Goal: Transaction & Acquisition: Download file/media

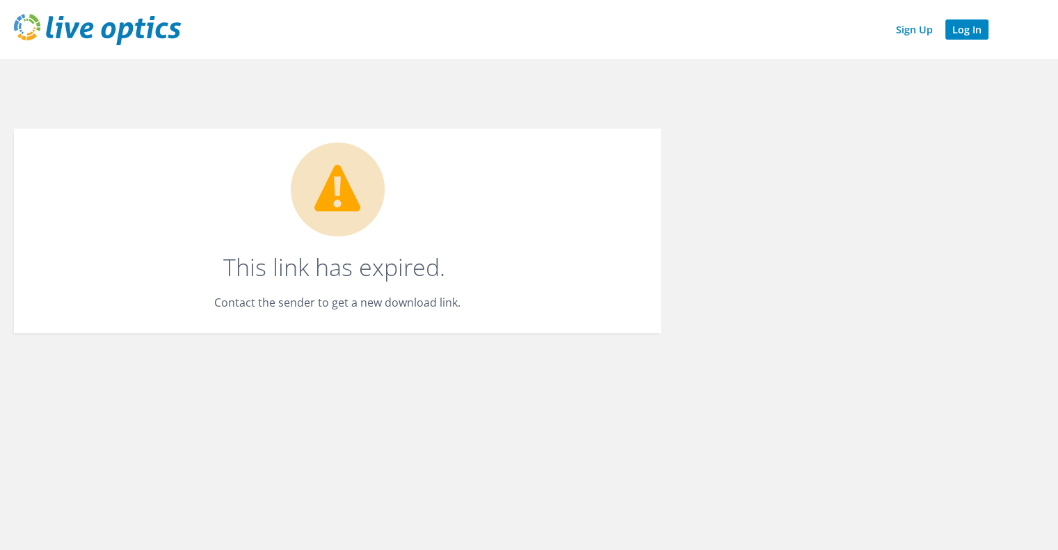
click at [963, 30] on link "Log In" at bounding box center [966, 29] width 43 height 20
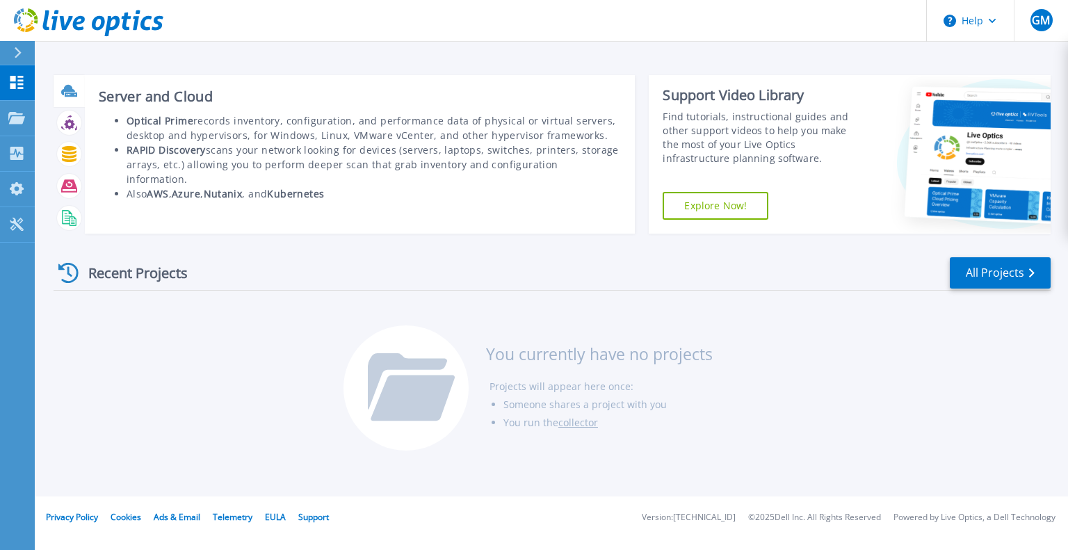
click at [71, 100] on div at bounding box center [69, 91] width 24 height 24
click at [70, 92] on icon at bounding box center [69, 91] width 16 height 16
click at [168, 98] on h3 "Server and Cloud" at bounding box center [360, 96] width 523 height 15
click at [72, 97] on icon at bounding box center [69, 91] width 16 height 16
click at [258, 144] on li "RAPID Discovery scans your network looking for devices (servers, laptops, switc…" at bounding box center [374, 165] width 495 height 44
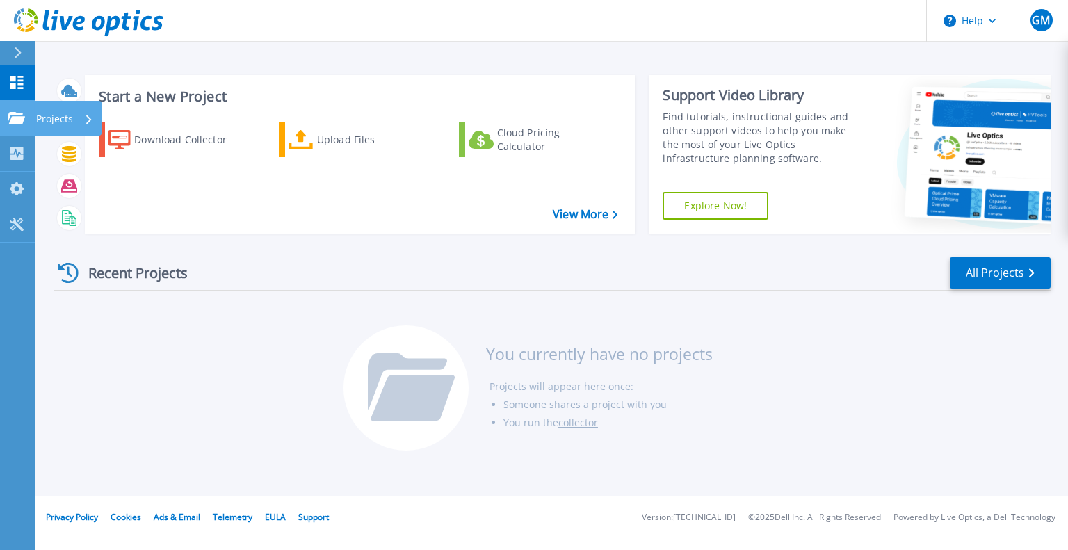
click at [83, 118] on div "Projects" at bounding box center [64, 119] width 57 height 36
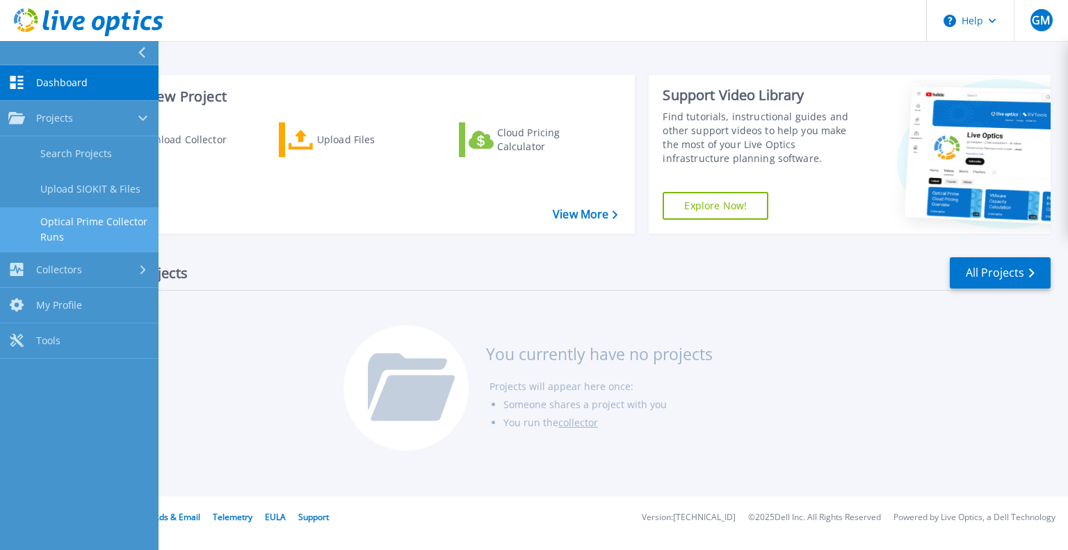
click at [102, 223] on link "Optical Prime Collector Runs" at bounding box center [79, 229] width 159 height 45
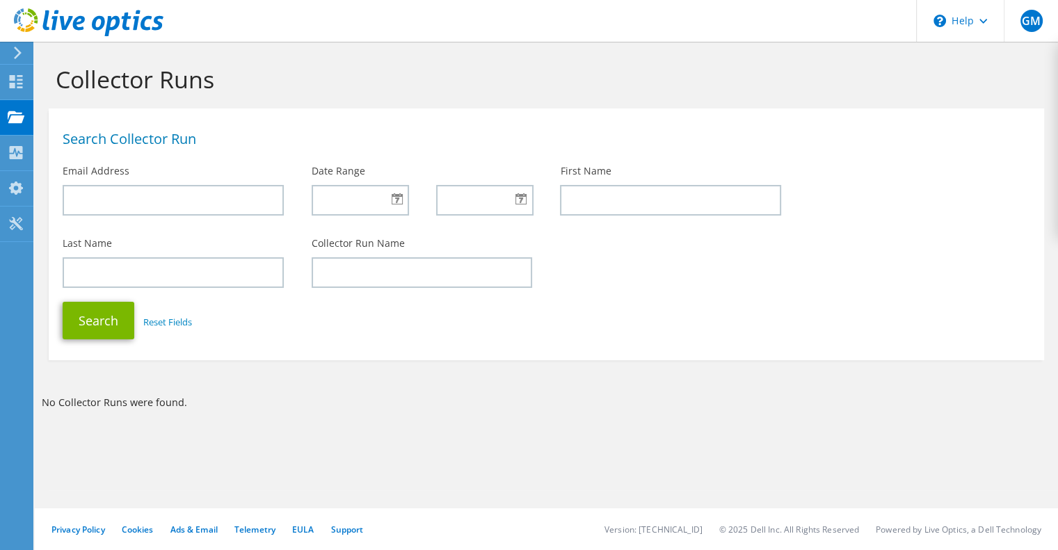
click at [102, 223] on div "Search Collector Run Email Address Date Range First Name" at bounding box center [546, 172] width 995 height 114
click at [144, 200] on input "text" at bounding box center [173, 200] width 221 height 31
type input "gerald.mcfadden@caresouth-carolina.com"
click at [400, 200] on div at bounding box center [360, 200] width 97 height 31
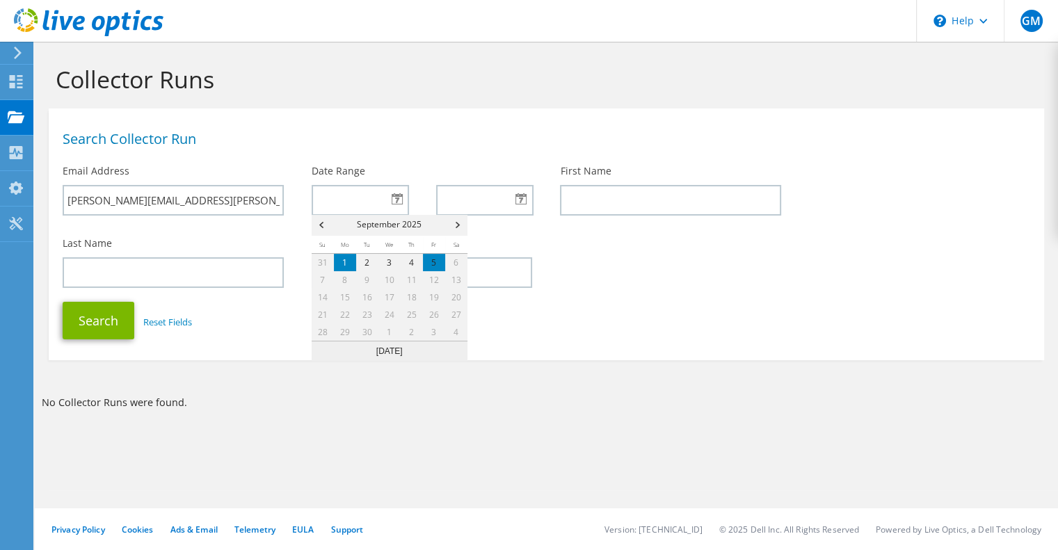
click at [346, 264] on link "1" at bounding box center [345, 262] width 22 height 17
type input "[DATE]"
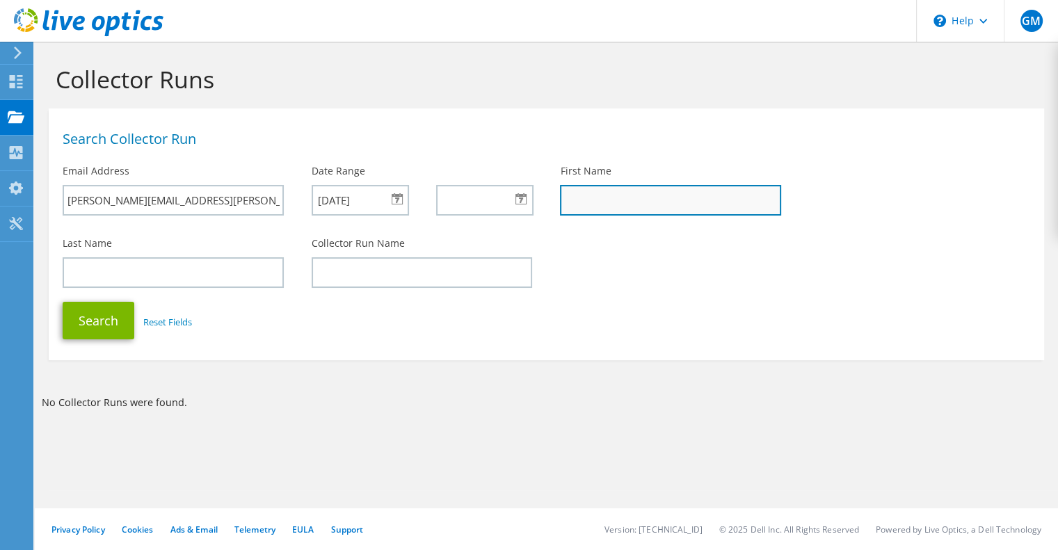
click at [606, 195] on input "text" at bounding box center [670, 200] width 221 height 31
click at [521, 200] on div at bounding box center [484, 200] width 97 height 31
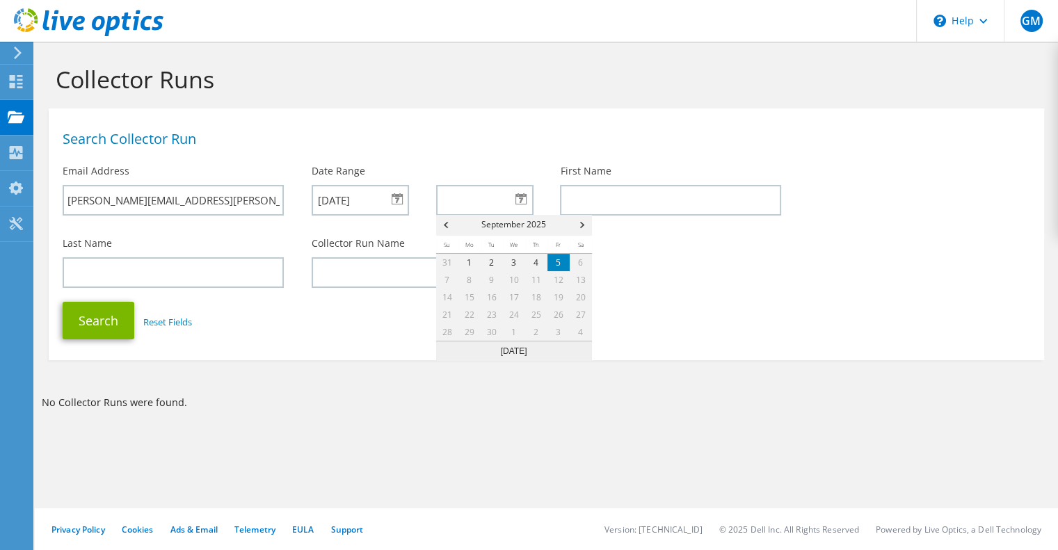
click at [555, 266] on link "5" at bounding box center [558, 262] width 22 height 17
type input "[DATE]"
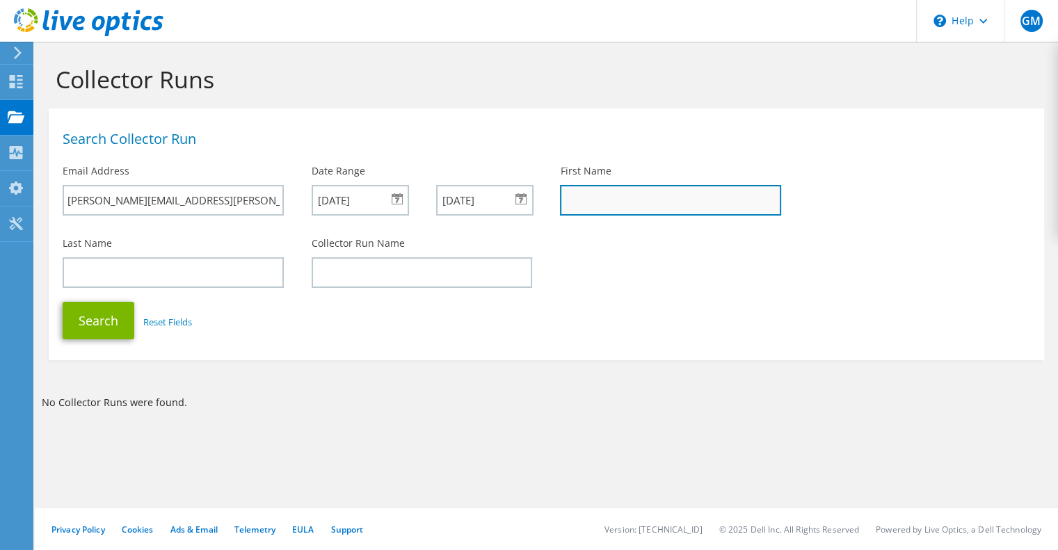
click at [654, 211] on input "text" at bounding box center [670, 200] width 221 height 31
drag, startPoint x: 654, startPoint y: 211, endPoint x: 645, endPoint y: 219, distance: 11.8
click at [645, 219] on div "First Name" at bounding box center [670, 189] width 249 height 65
type input "[PERSON_NAME]"
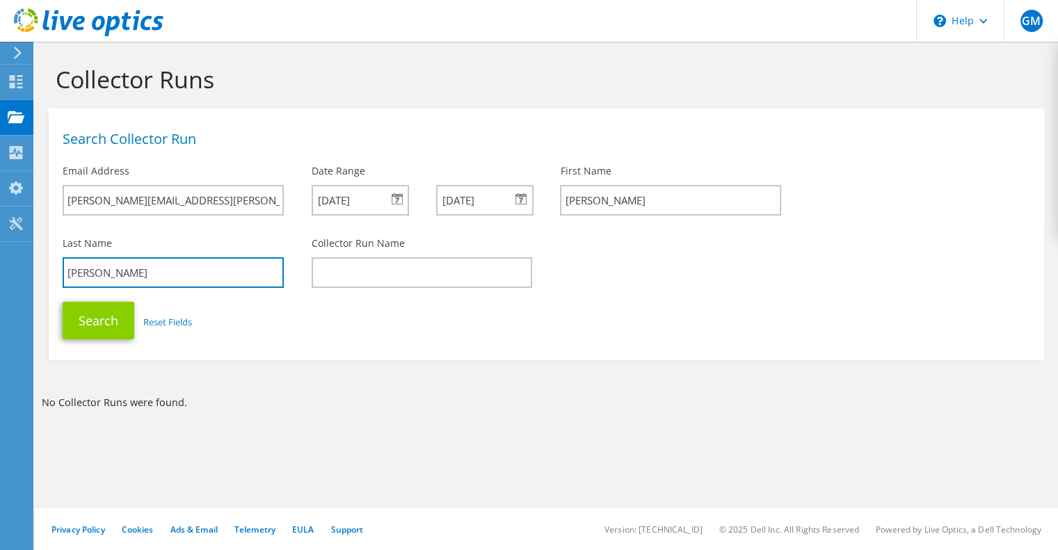
type input "[PERSON_NAME]"
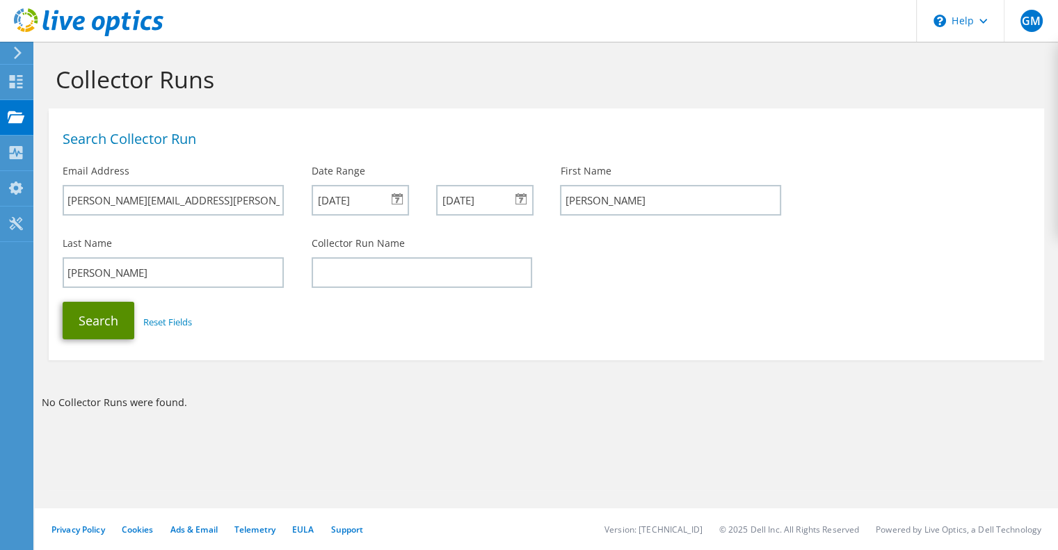
click at [75, 333] on button "Search" at bounding box center [99, 321] width 72 height 38
click at [97, 332] on button "Search" at bounding box center [99, 321] width 72 height 38
click at [77, 154] on div "Collectors" at bounding box center [71, 153] width 76 height 35
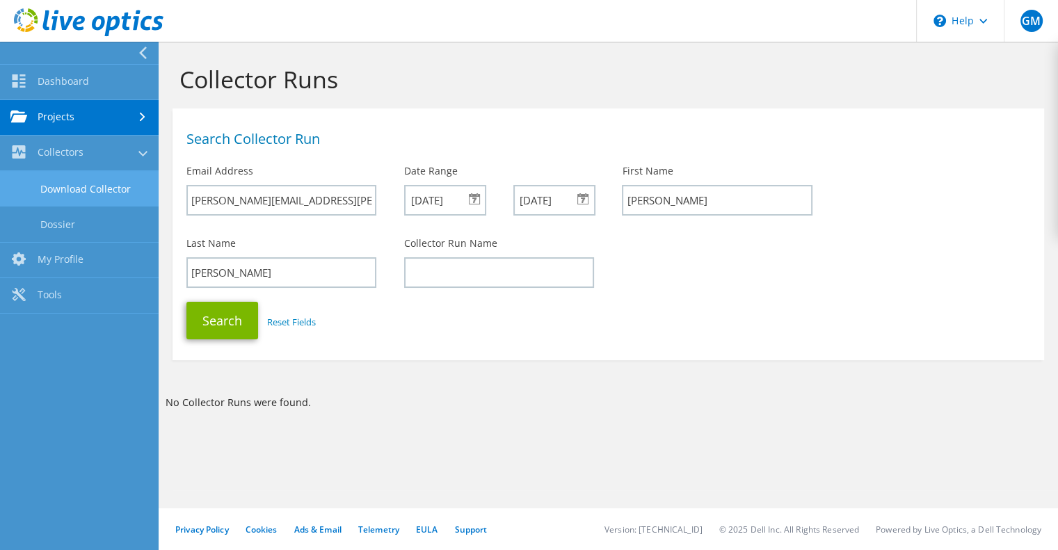
click at [72, 188] on link "Download Collector" at bounding box center [79, 188] width 159 height 35
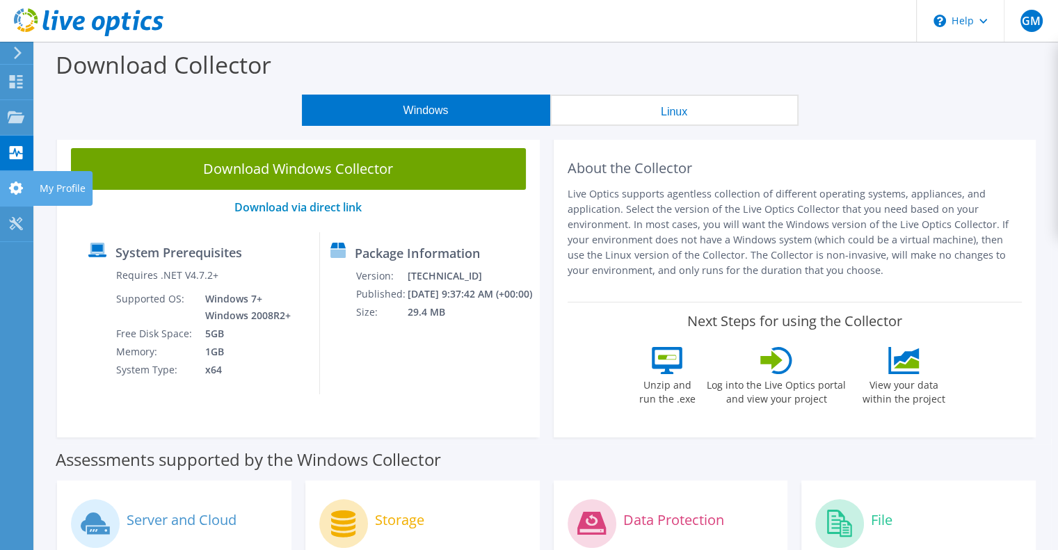
click at [8, 191] on icon at bounding box center [16, 187] width 17 height 13
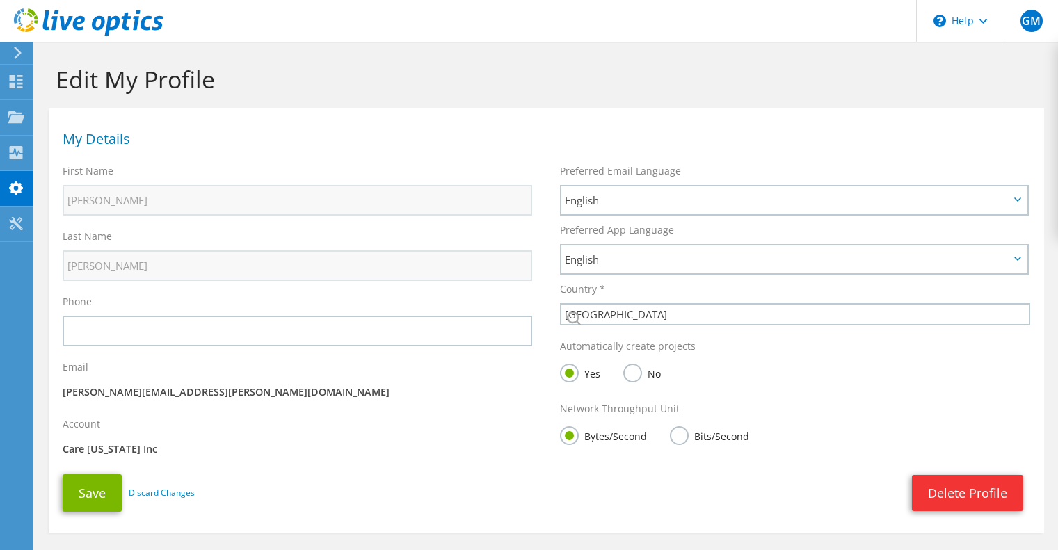
select select "224"
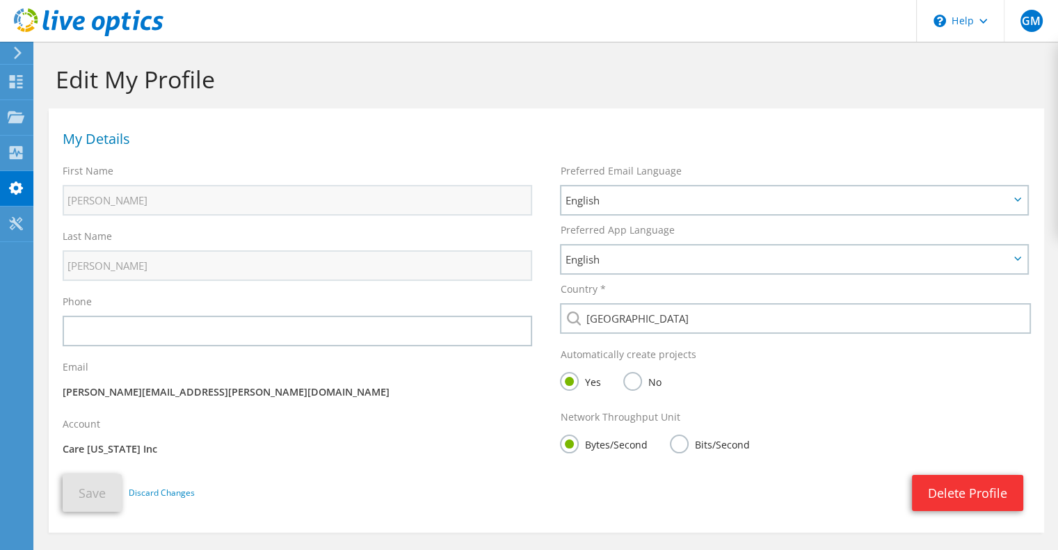
click at [336, 447] on p "Care [US_STATE] Inc" at bounding box center [297, 449] width 469 height 15
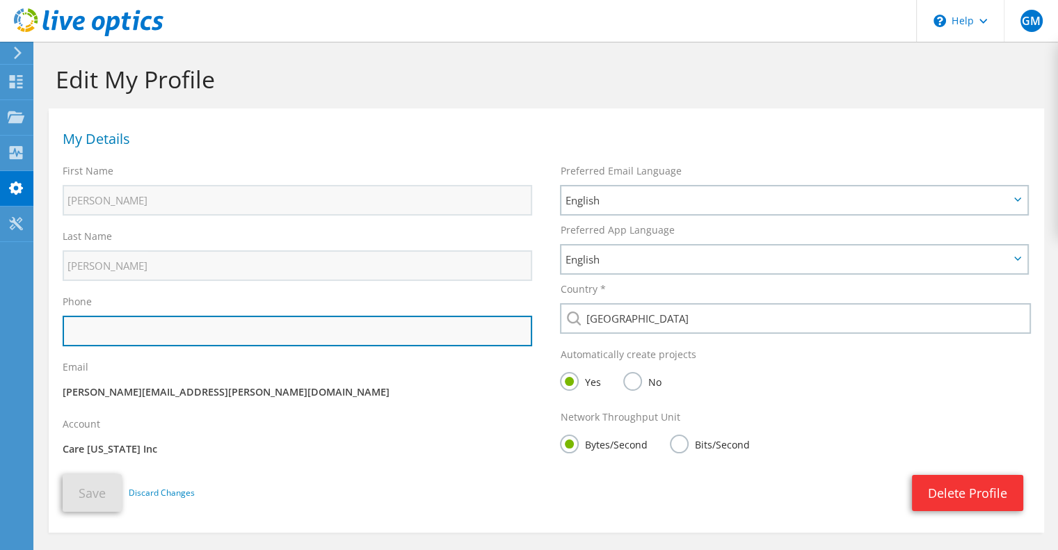
click at [227, 333] on input "text" at bounding box center [297, 331] width 469 height 31
type input "8439178186"
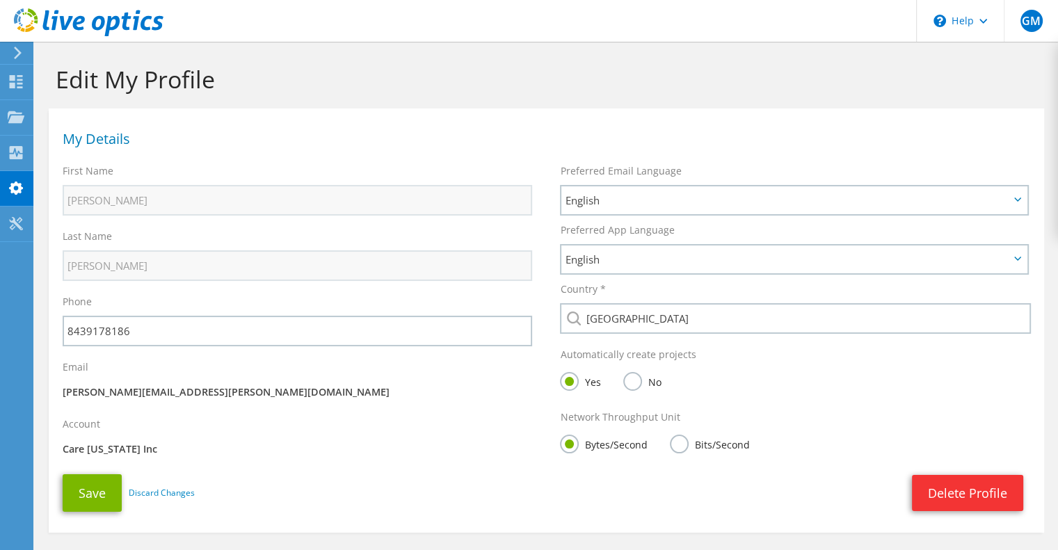
click at [393, 379] on div "Email Gerald.McFadden@caresouth-carolina.com" at bounding box center [297, 381] width 497 height 57
click at [97, 501] on button "Save" at bounding box center [92, 493] width 59 height 38
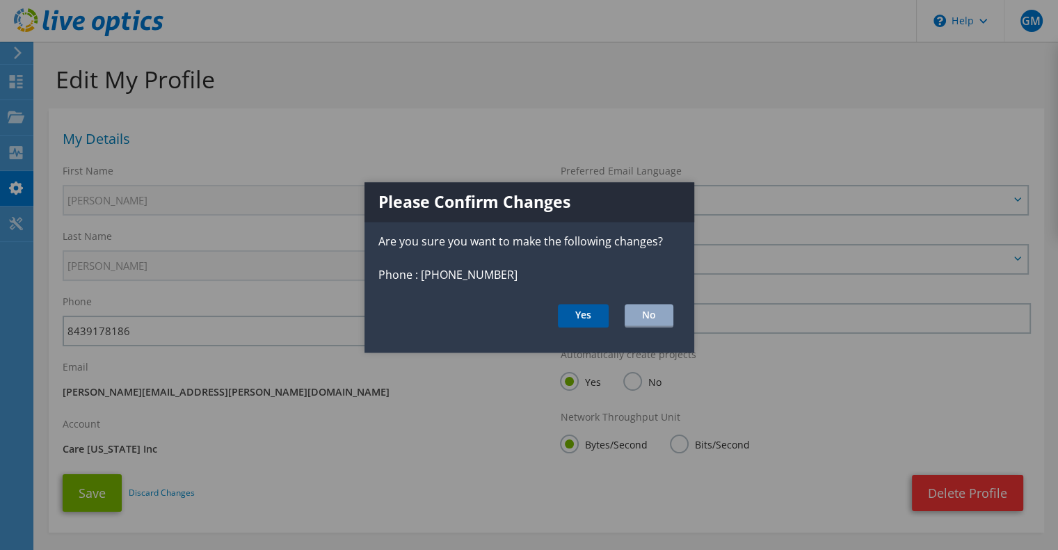
click at [578, 309] on button "Yes" at bounding box center [583, 316] width 51 height 24
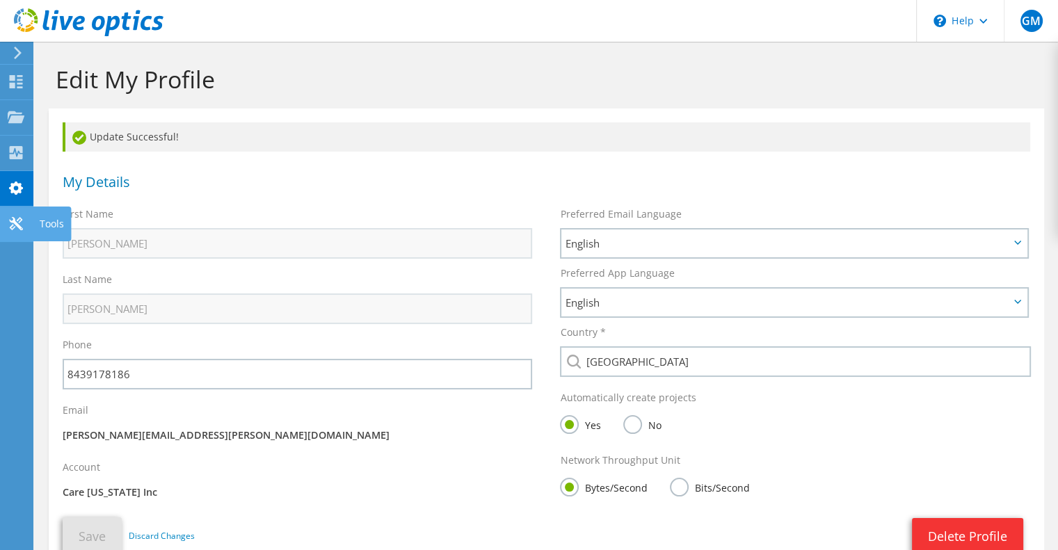
click at [13, 223] on icon at bounding box center [16, 223] width 17 height 13
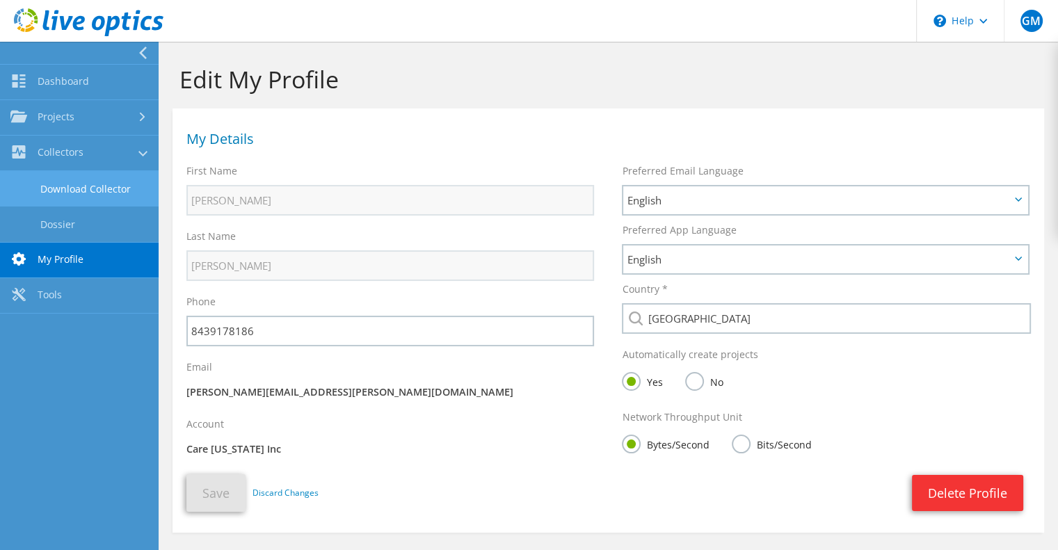
click at [58, 191] on link "Download Collector" at bounding box center [79, 188] width 159 height 35
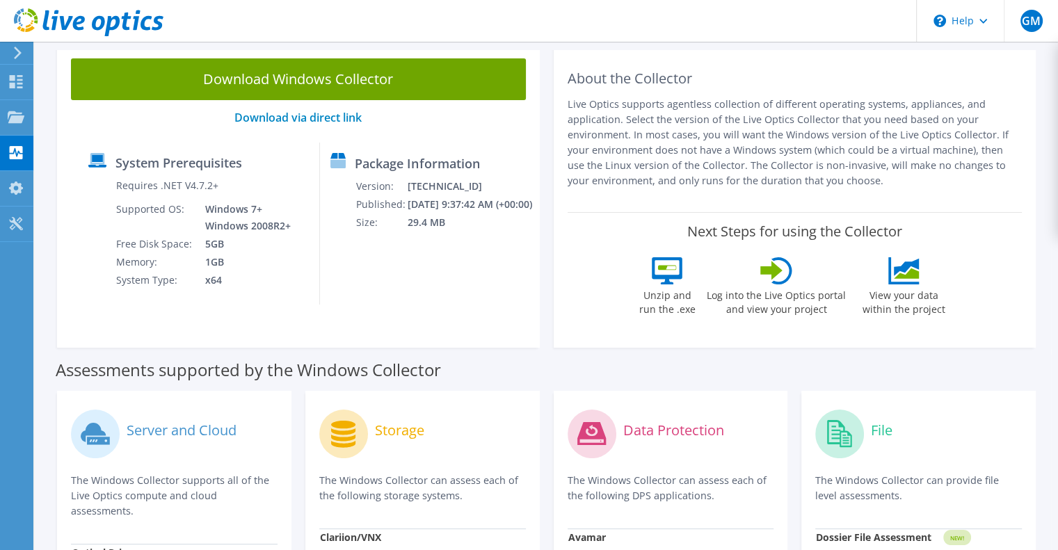
scroll to position [86, 0]
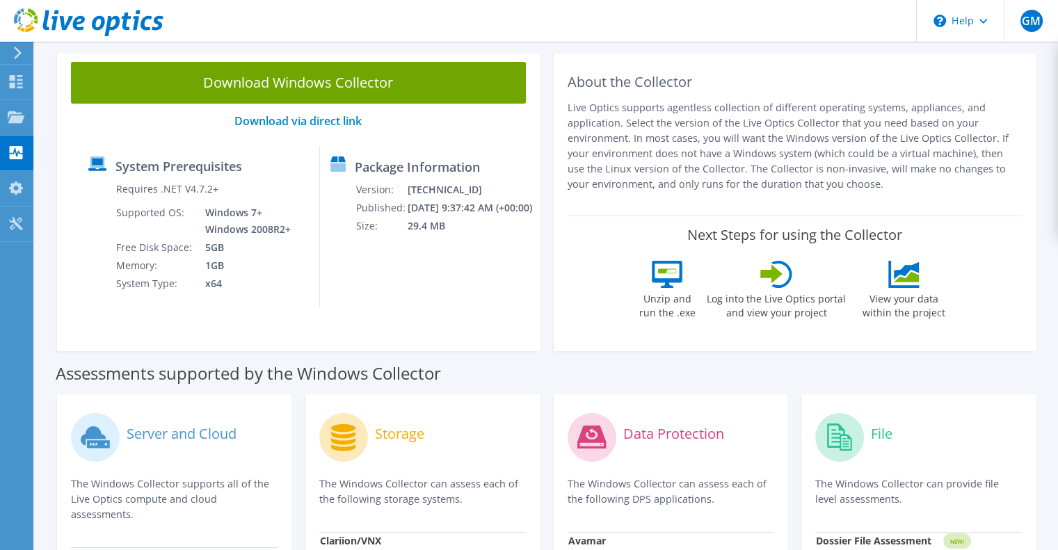
click at [779, 284] on icon at bounding box center [781, 274] width 21 height 27
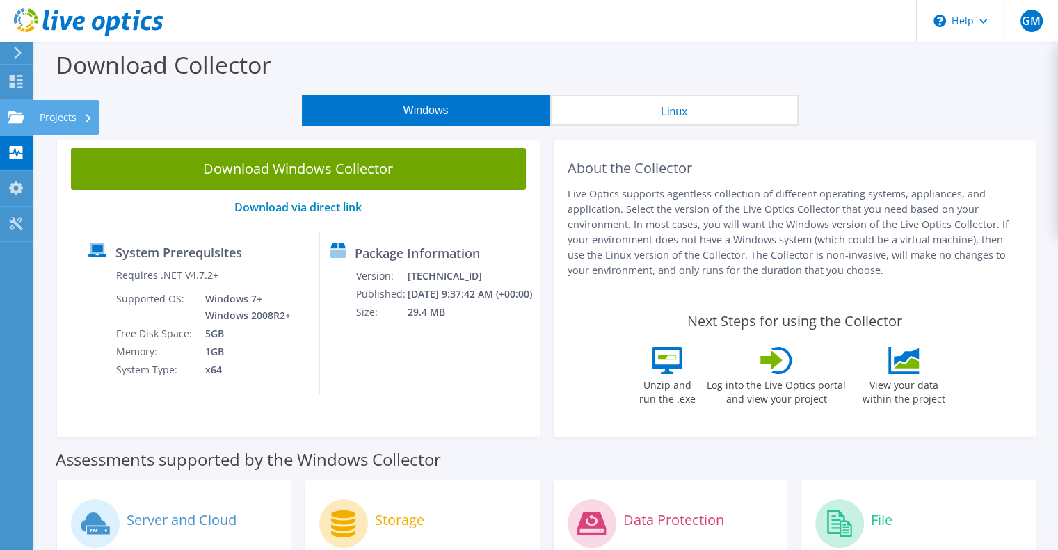
click at [13, 113] on icon at bounding box center [16, 117] width 17 height 13
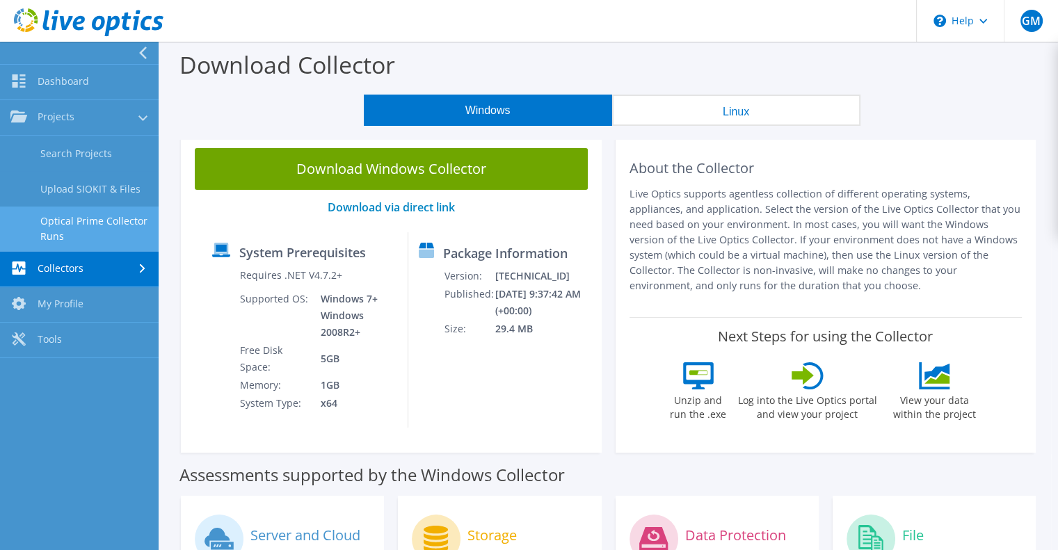
click at [79, 226] on link "Optical Prime Collector Runs" at bounding box center [79, 229] width 159 height 45
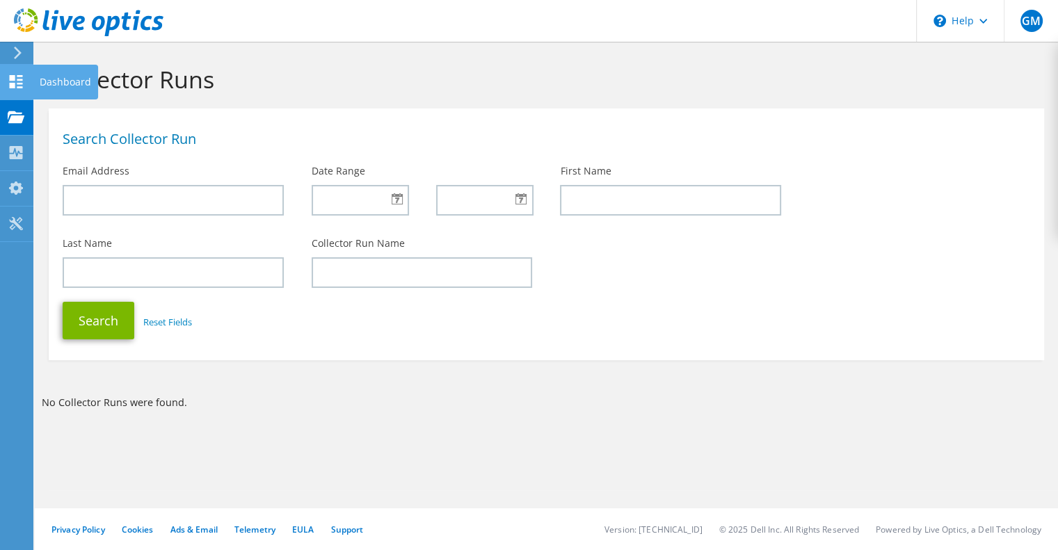
click at [21, 80] on icon at bounding box center [16, 81] width 17 height 13
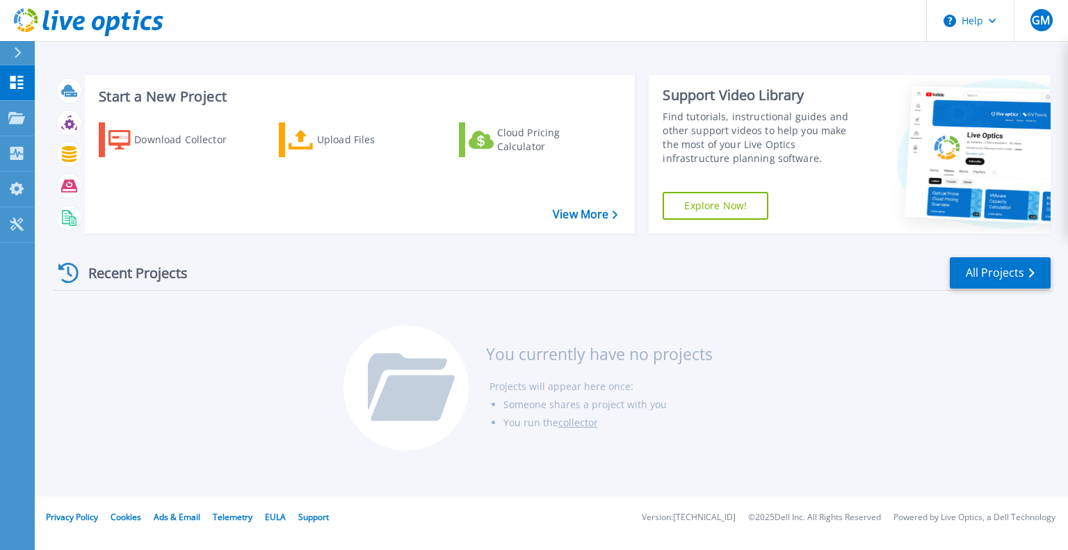
click at [742, 203] on link "Explore Now!" at bounding box center [716, 206] width 106 height 28
click at [345, 145] on div "Upload Files" at bounding box center [372, 140] width 111 height 28
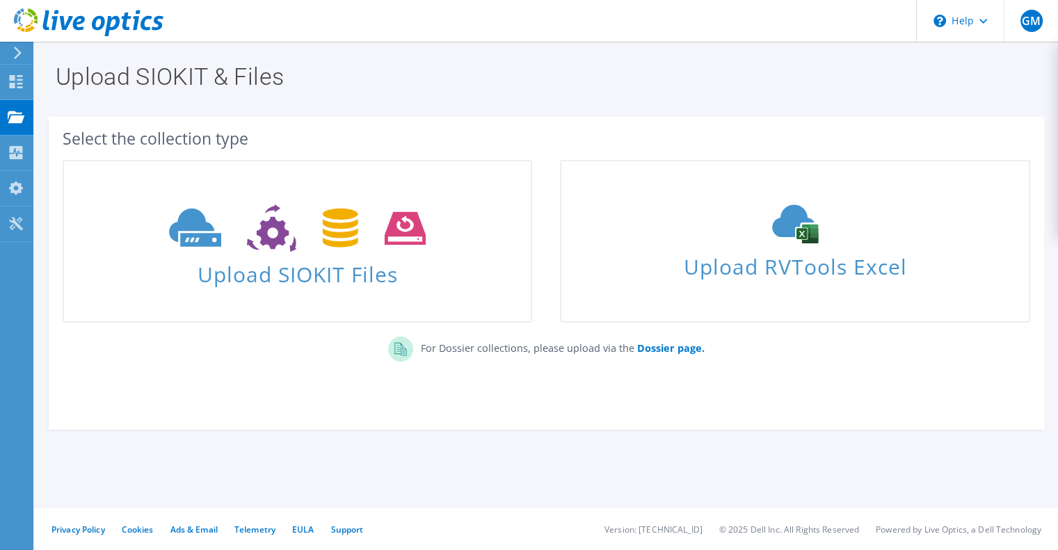
click at [13, 58] on icon at bounding box center [18, 53] width 10 height 13
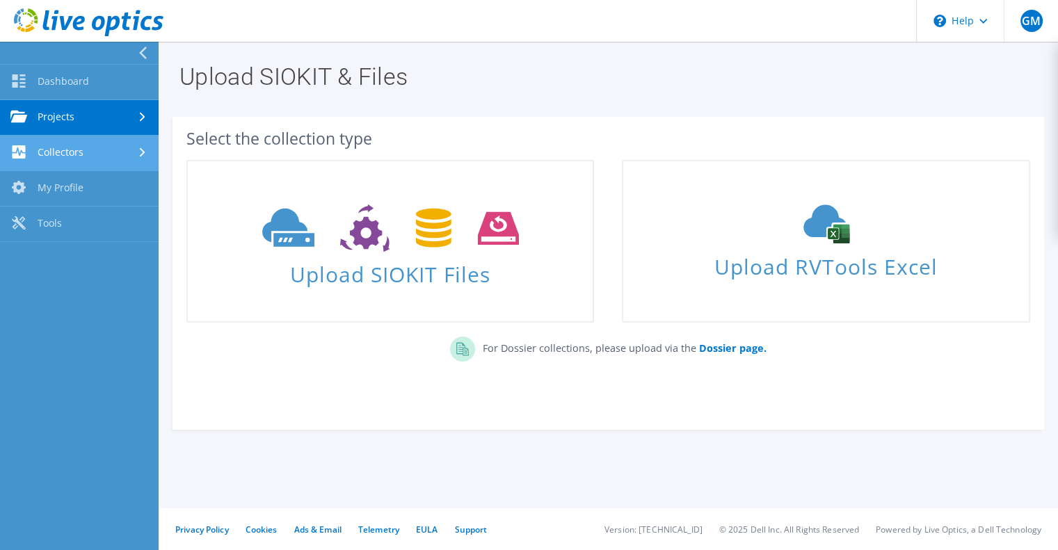
click at [88, 150] on link "Collectors" at bounding box center [79, 153] width 159 height 35
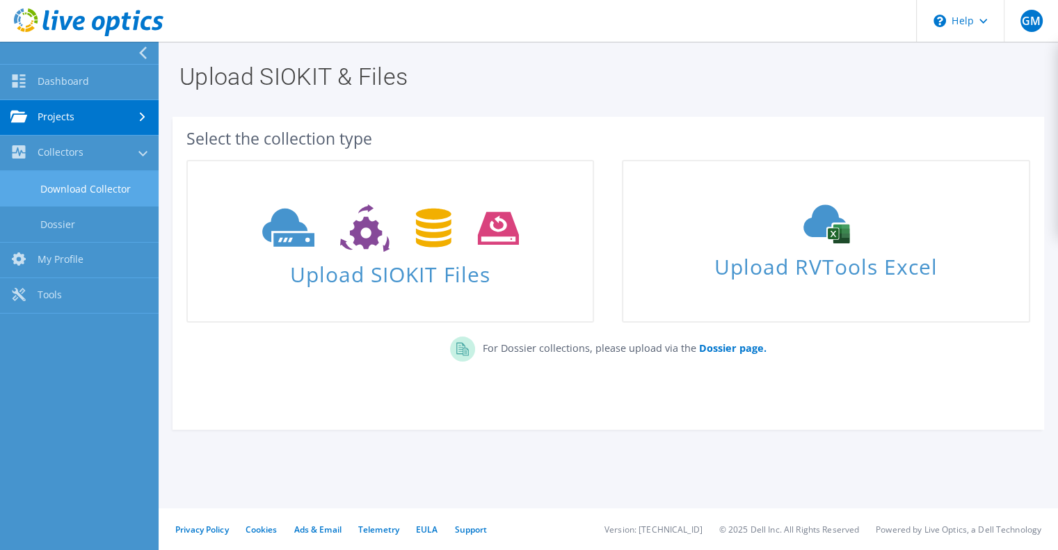
click at [92, 197] on link "Download Collector" at bounding box center [79, 188] width 159 height 35
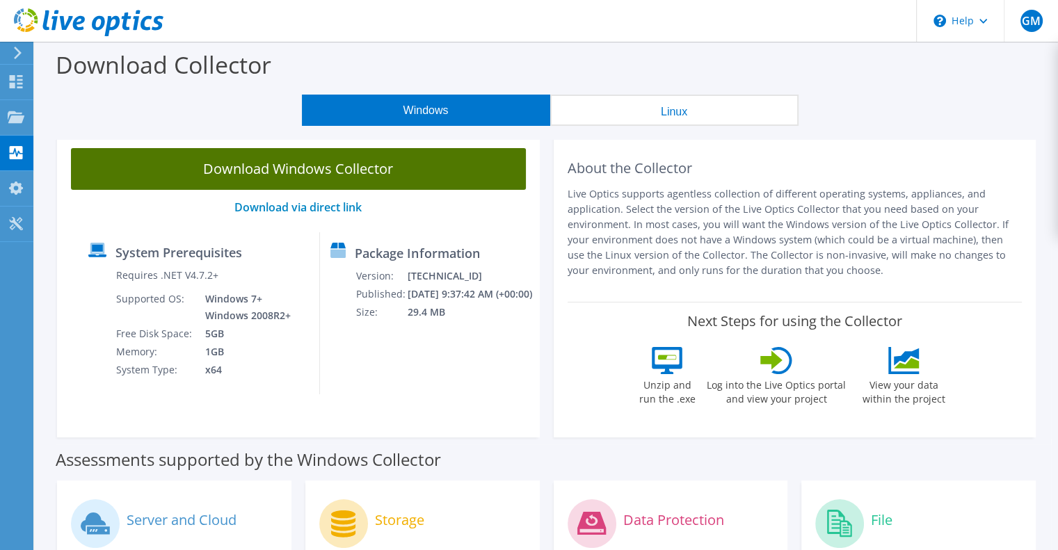
click at [366, 161] on link "Download Windows Collector" at bounding box center [298, 169] width 455 height 42
